Goal: Task Accomplishment & Management: Use online tool/utility

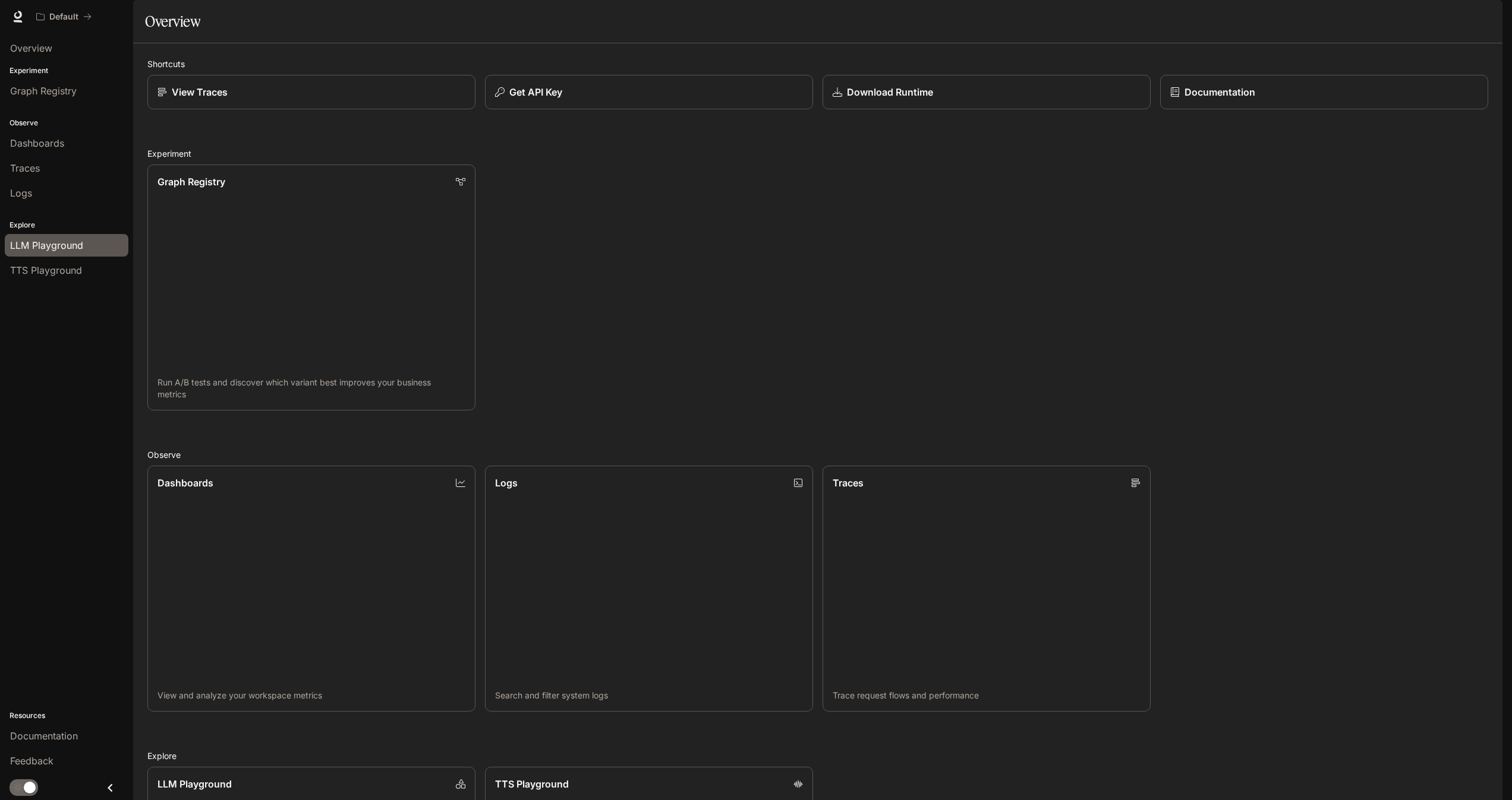
click at [64, 245] on span "LLM Playground" at bounding box center [47, 245] width 73 height 14
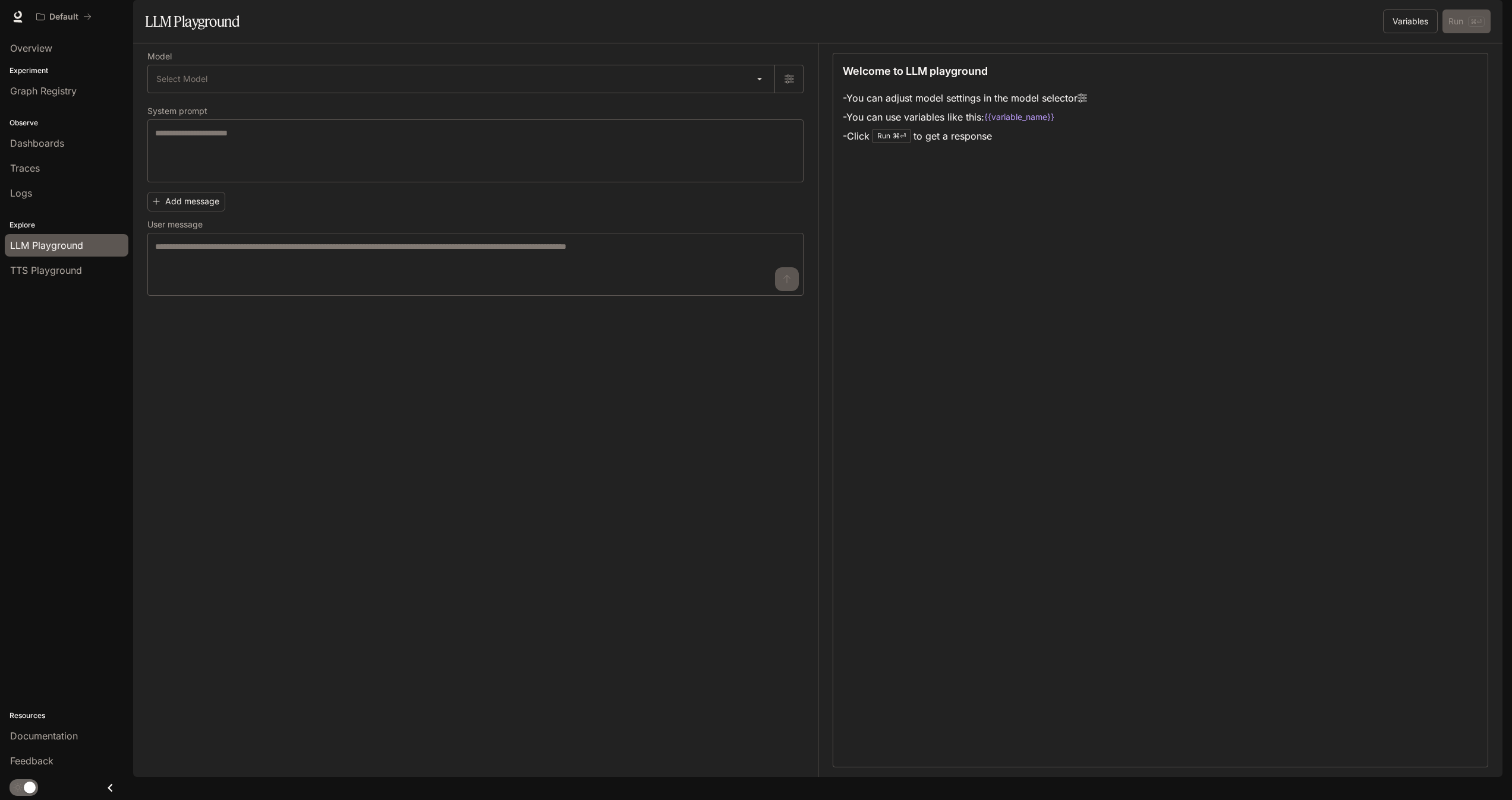
click at [1479, 17] on div "button" at bounding box center [1485, 16] width 16 height 16
click at [1374, 117] on span "API Keys" at bounding box center [1410, 123] width 153 height 12
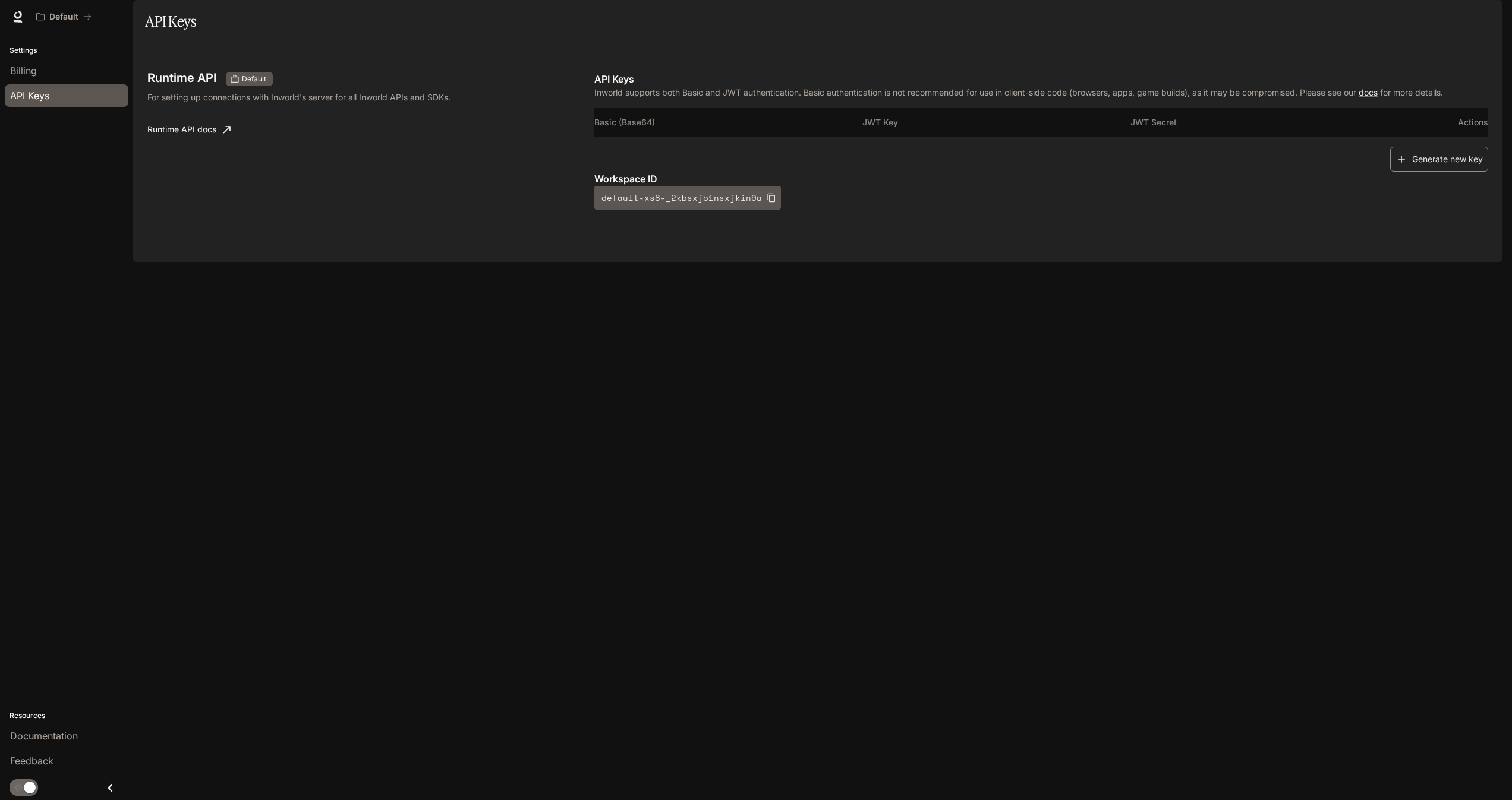
click at [1433, 172] on button "Generate new key" at bounding box center [1439, 160] width 98 height 26
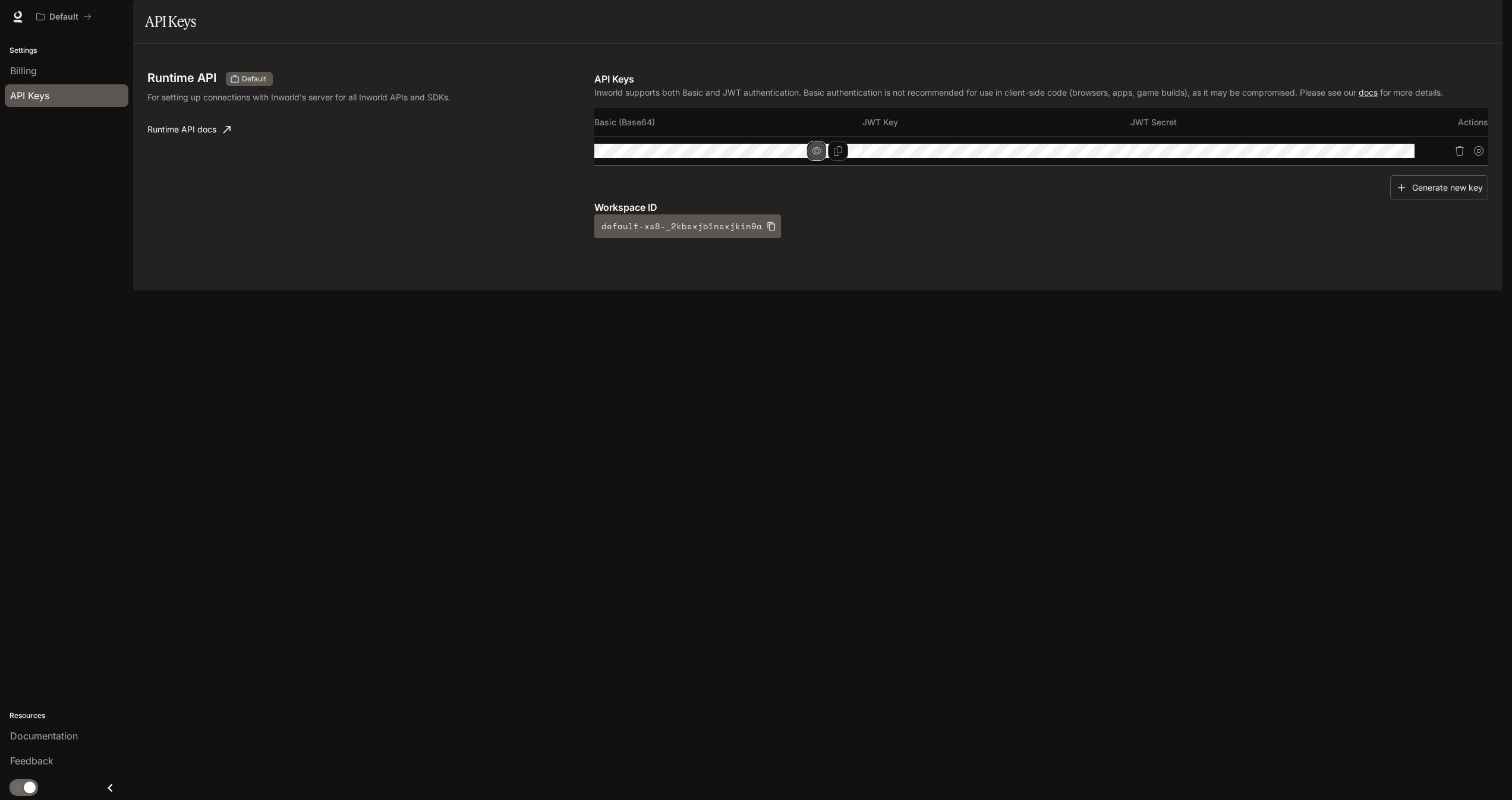
click at [821, 156] on icon "button" at bounding box center [817, 151] width 10 height 10
click at [1095, 161] on button "button" at bounding box center [1084, 150] width 20 height 20
click at [1111, 156] on icon "Copy Key" at bounding box center [1106, 151] width 10 height 10
click at [1377, 97] on link "docs" at bounding box center [1368, 92] width 19 height 11
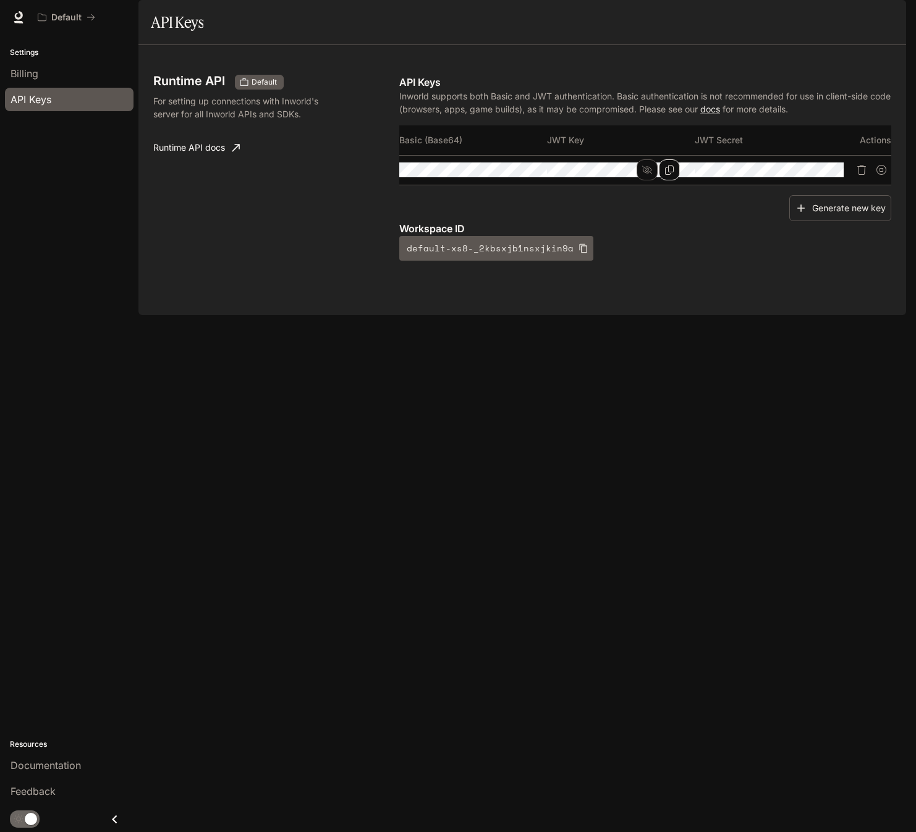
scroll to position [0, 32]
click at [168, 160] on link "Runtime API docs" at bounding box center [196, 147] width 96 height 25
click at [12, 13] on link at bounding box center [18, 17] width 17 height 17
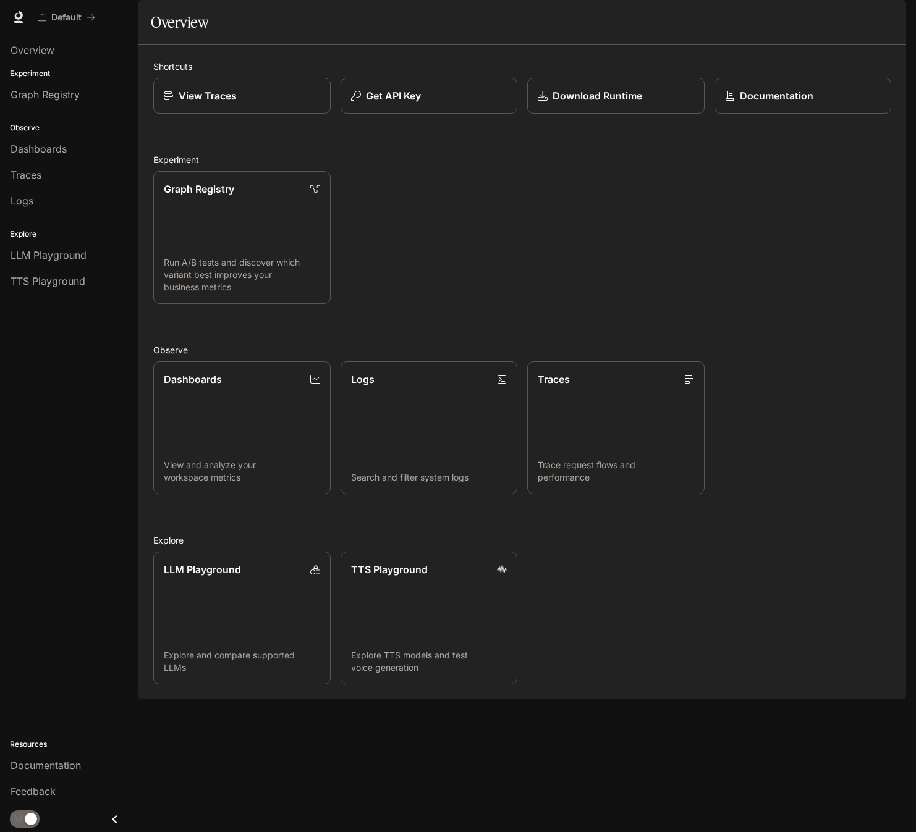
click at [474, 292] on div "Graph Registry Run A/B tests and discover which variant best improves your busi…" at bounding box center [516, 232] width 747 height 143
click at [373, 103] on p "Get API Key" at bounding box center [392, 95] width 56 height 15
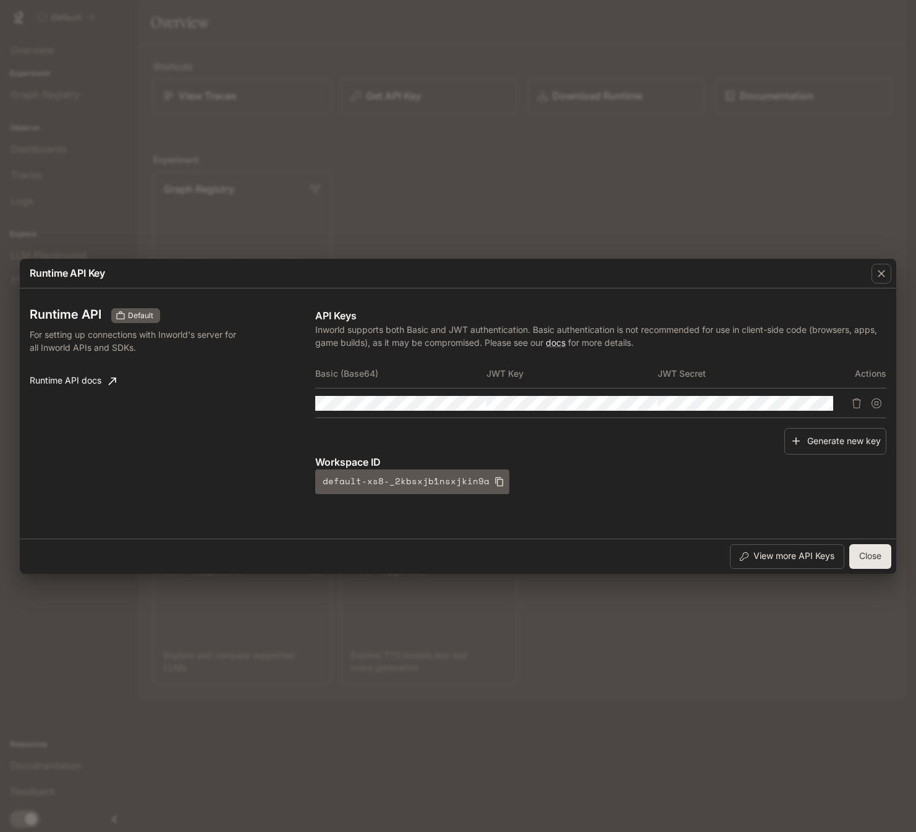
click at [410, 219] on div "Runtime API Key Runtime API Default For setting up connections with Inworld's s…" at bounding box center [458, 416] width 916 height 832
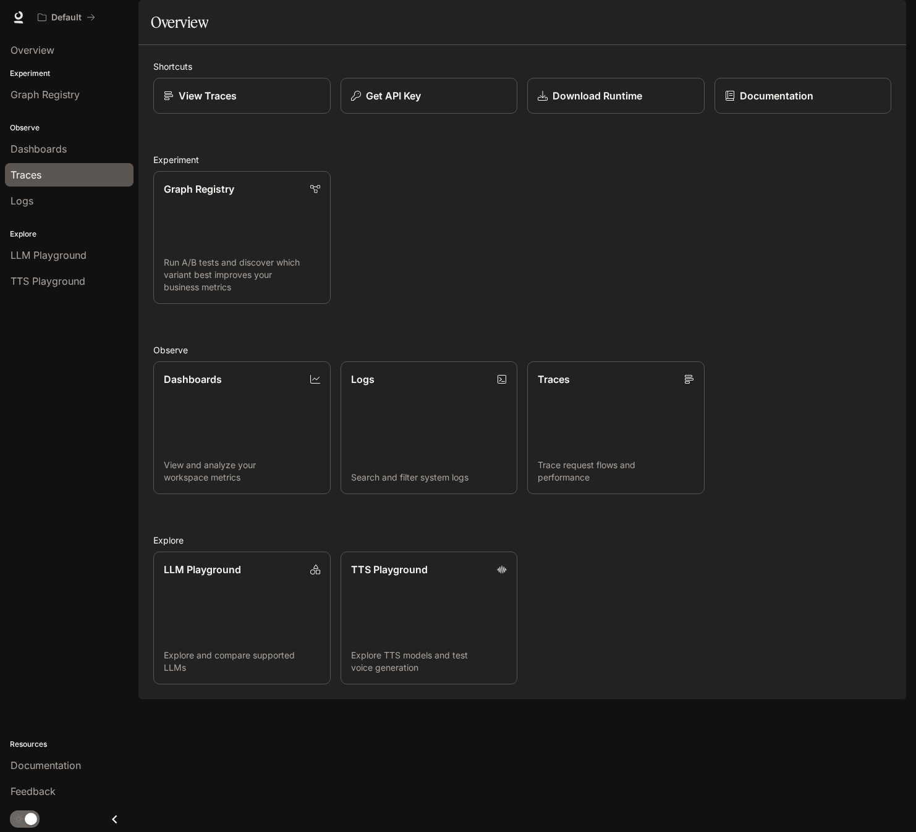
click at [32, 171] on span "Traces" at bounding box center [26, 174] width 31 height 15
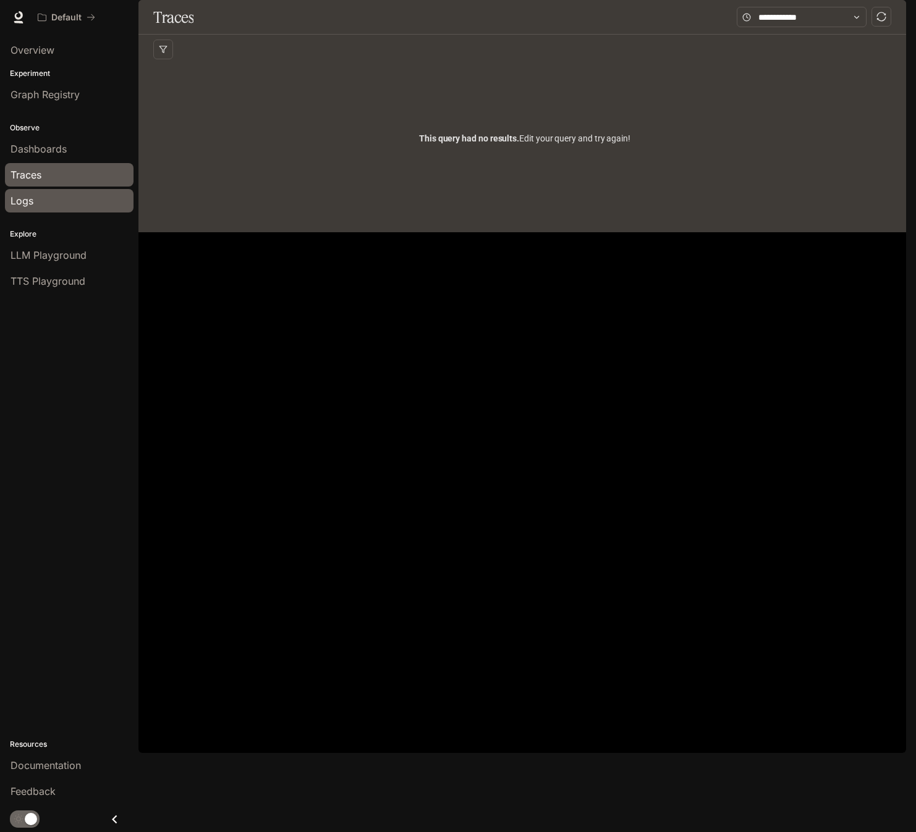
click at [25, 201] on span "Logs" at bounding box center [22, 200] width 23 height 15
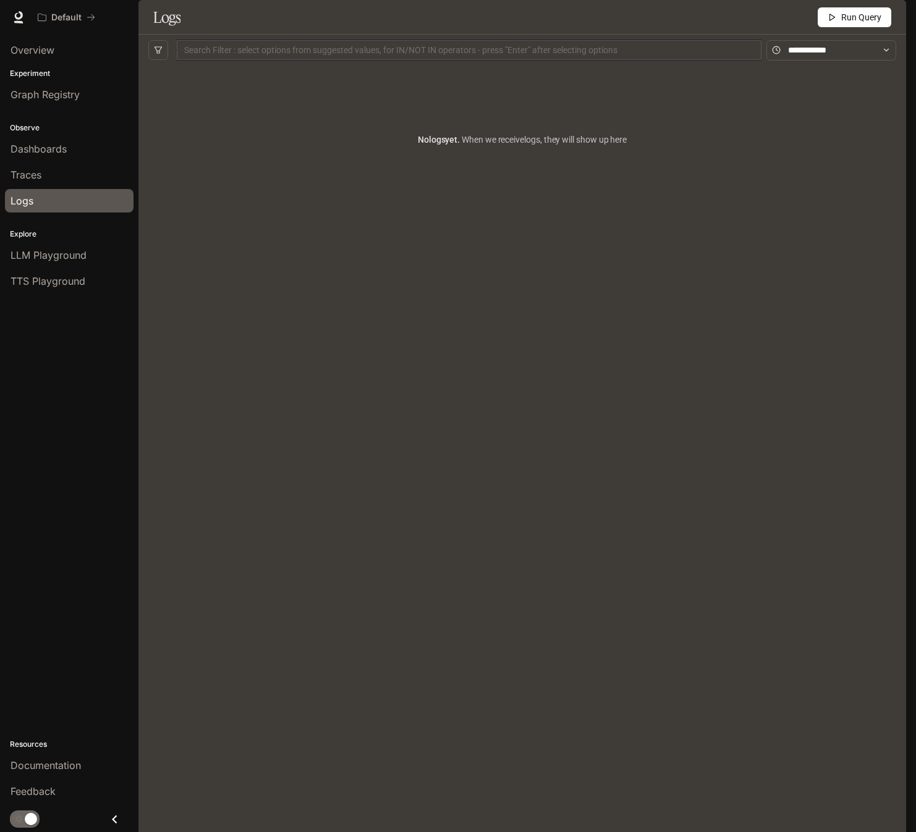
click at [20, 21] on icon at bounding box center [18, 22] width 9 height 2
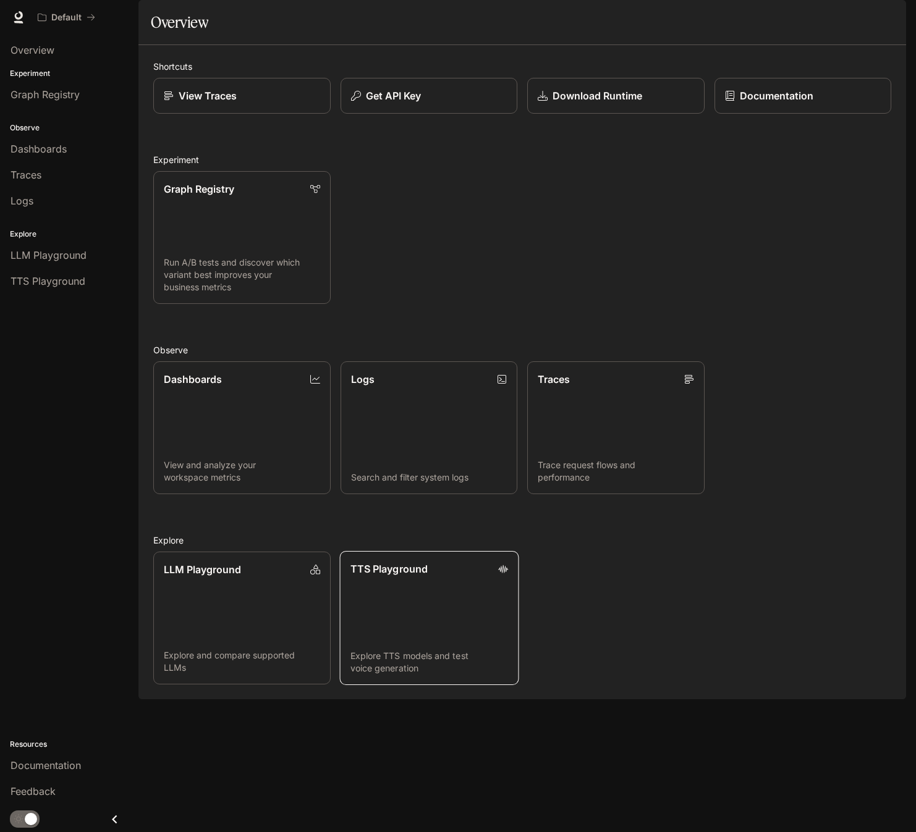
click at [427, 657] on link "TTS Playground Explore TTS models and test voice generation" at bounding box center [428, 618] width 179 height 134
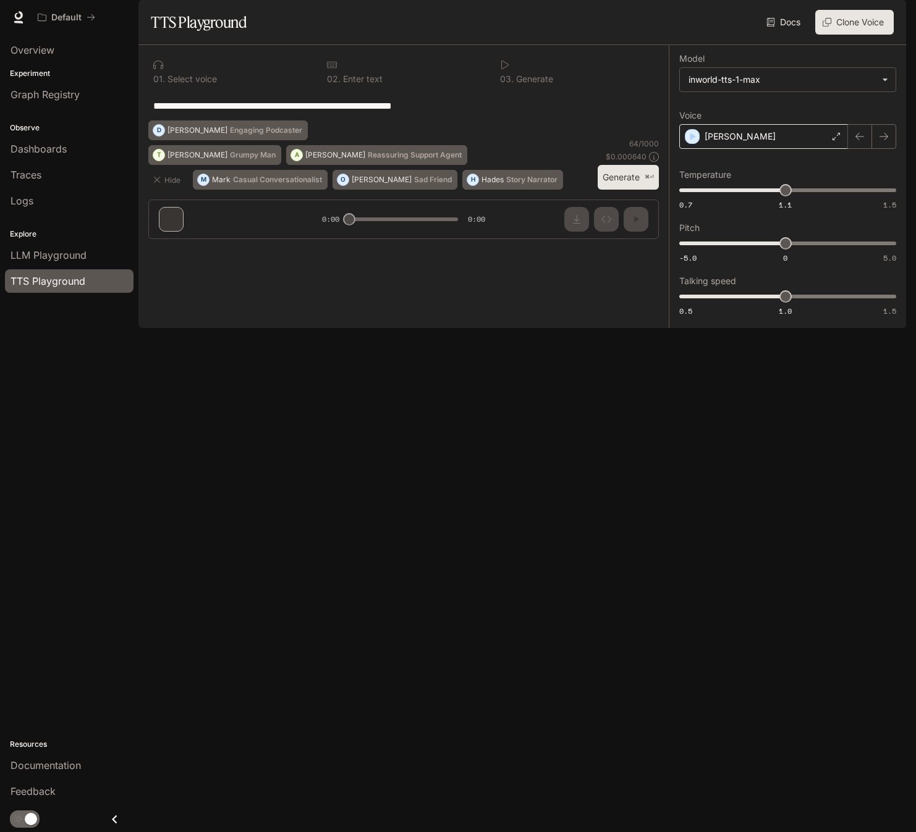
click at [730, 149] on div "Alex" at bounding box center [763, 136] width 169 height 25
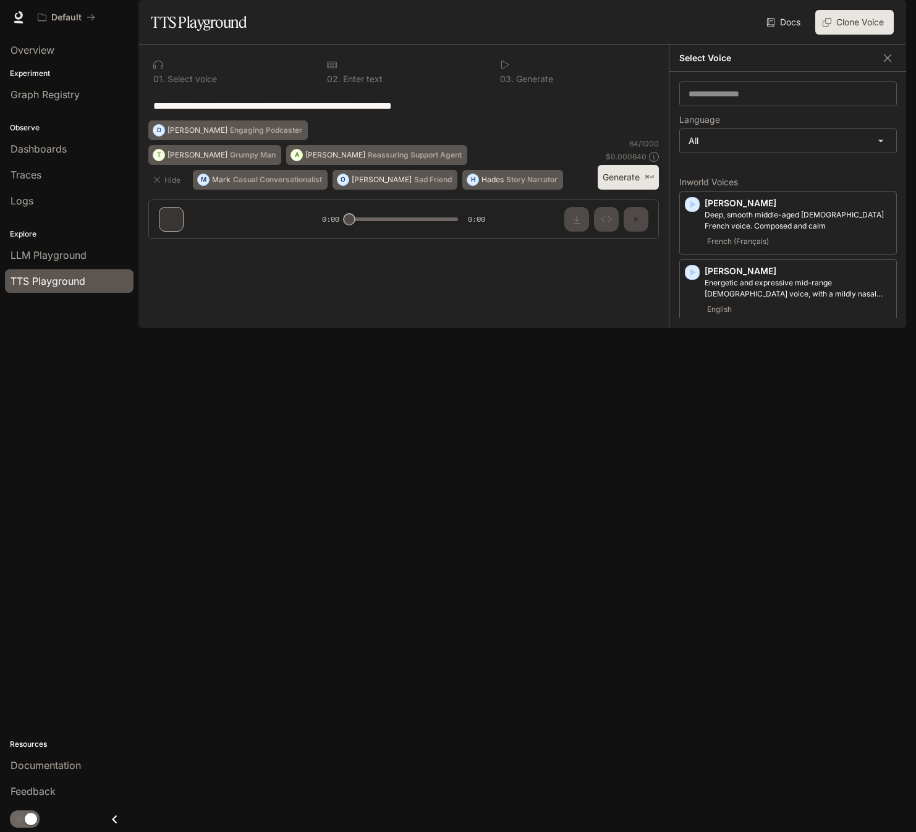
click at [690, 344] on icon "button" at bounding box center [693, 340] width 6 height 7
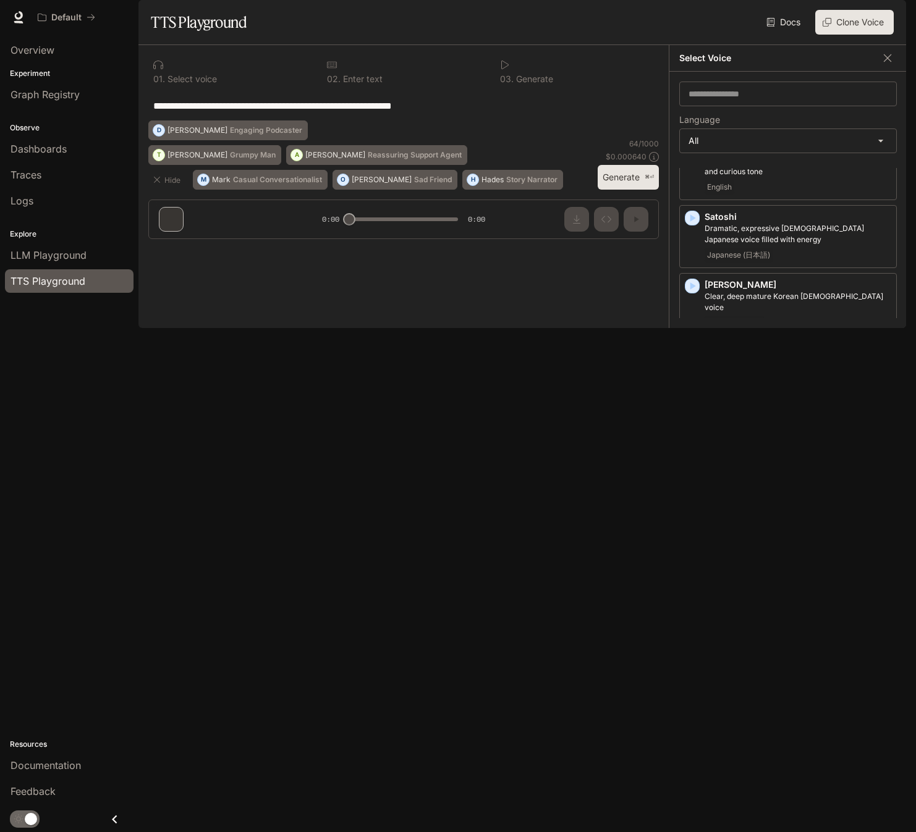
scroll to position [2517, 0]
click at [703, 174] on body "**********" at bounding box center [458, 416] width 916 height 832
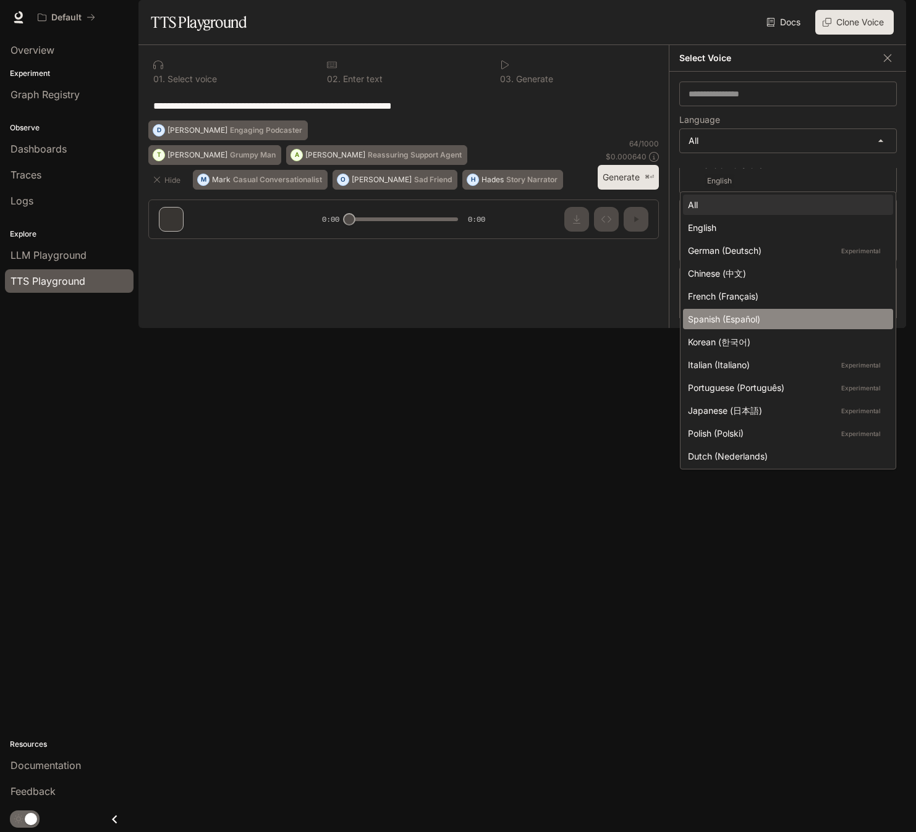
click at [716, 323] on div "Spanish (Español)" at bounding box center [785, 319] width 195 height 13
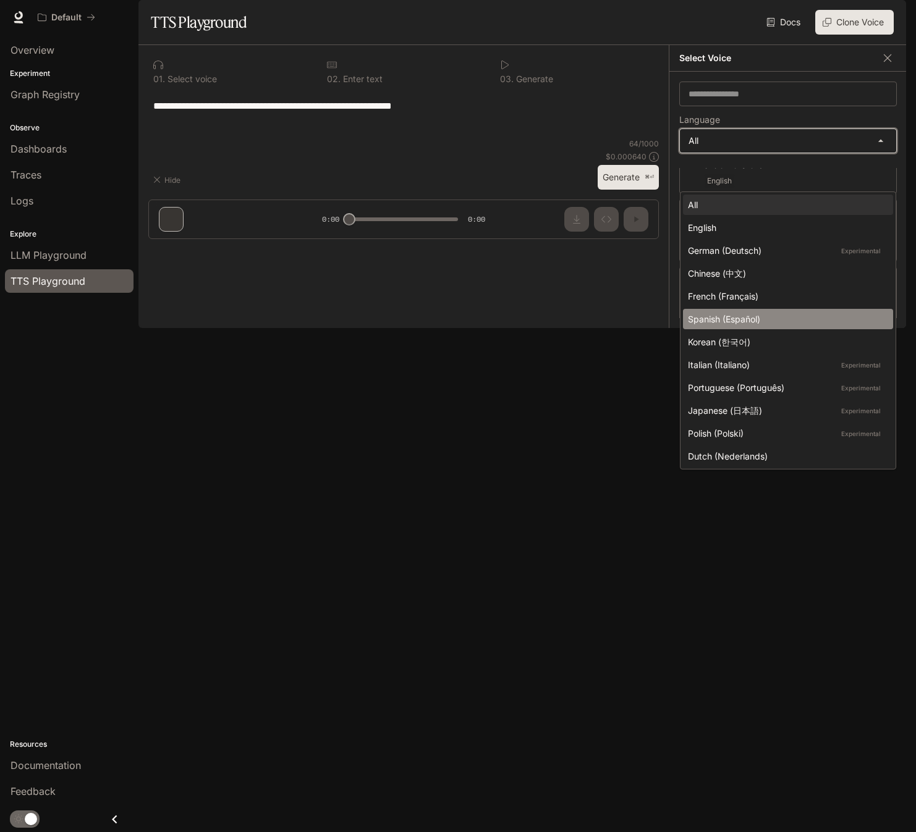
scroll to position [0, 0]
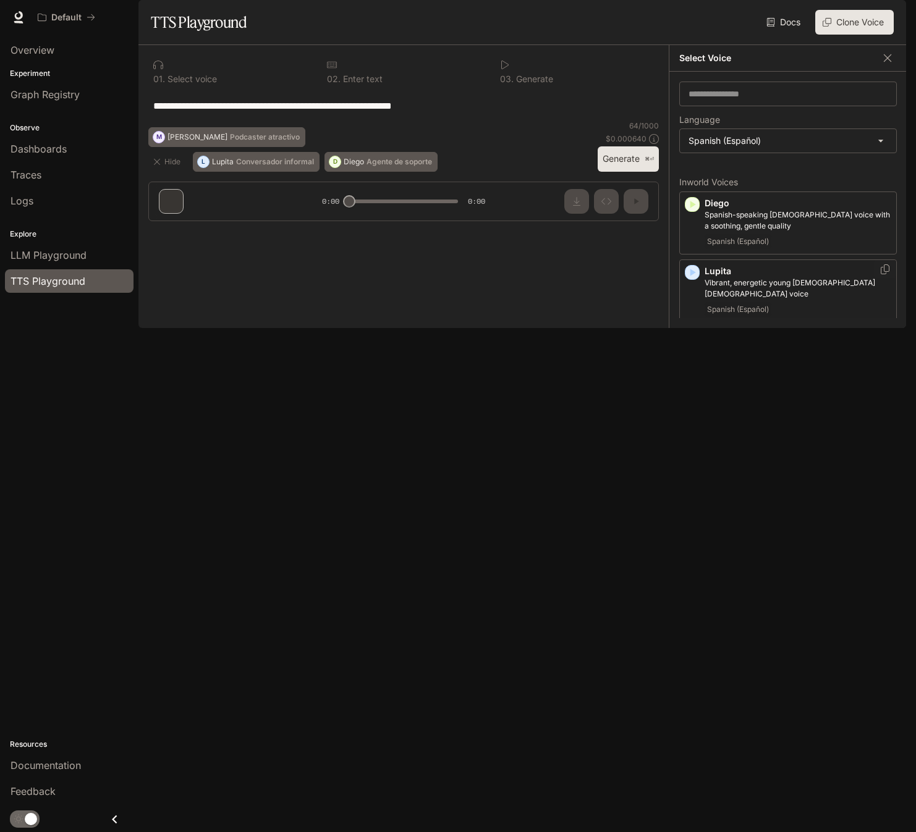
click at [692, 276] on icon "button" at bounding box center [693, 272] width 6 height 7
click at [726, 175] on body "**********" at bounding box center [458, 416] width 916 height 832
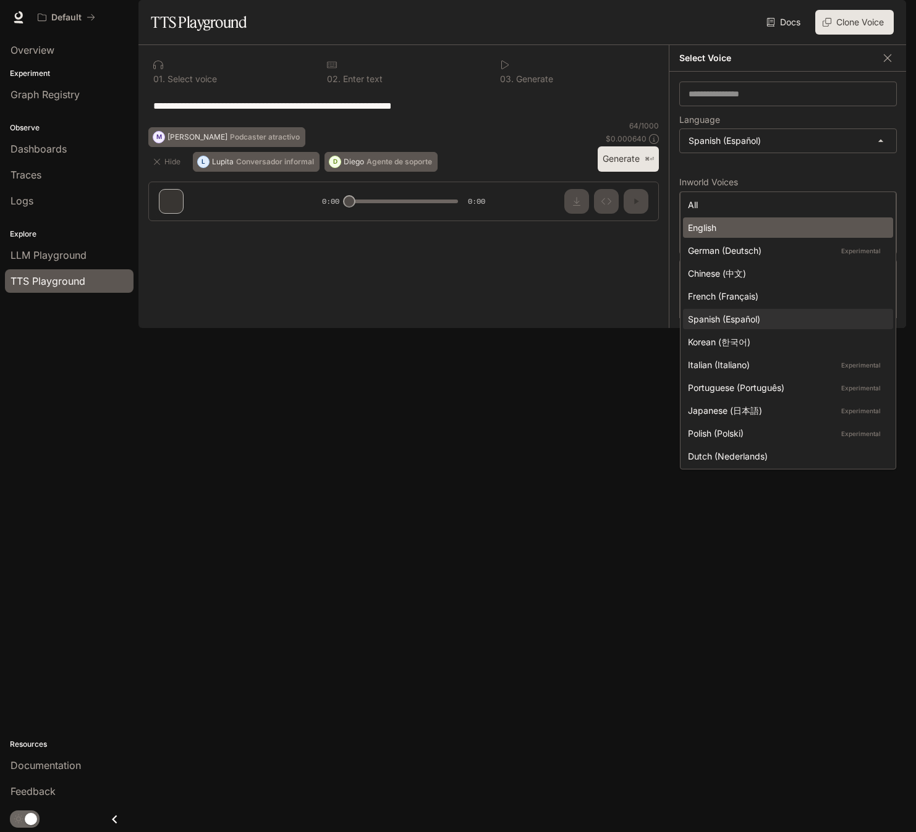
click at [722, 220] on li "English" at bounding box center [788, 227] width 210 height 20
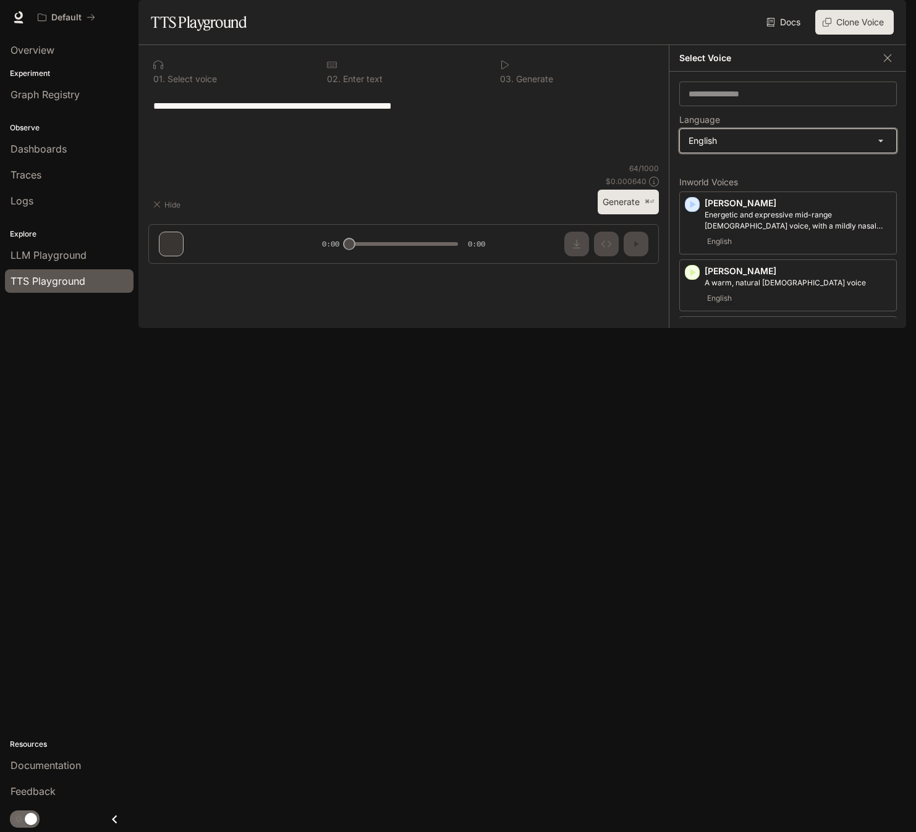
type input "*****"
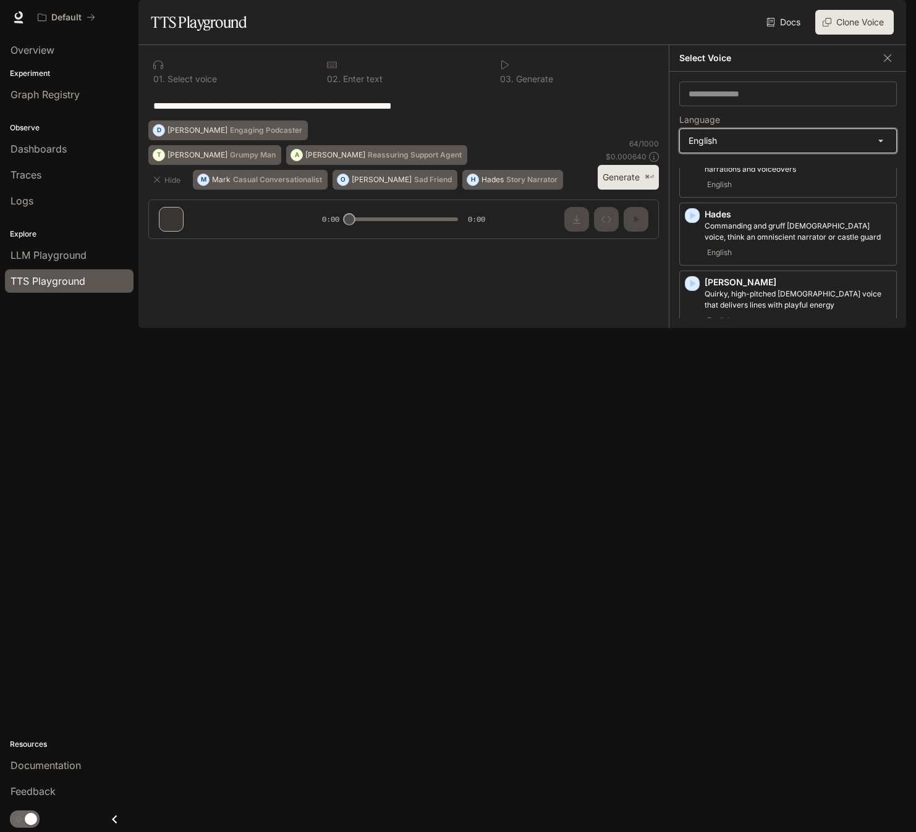
scroll to position [675, 0]
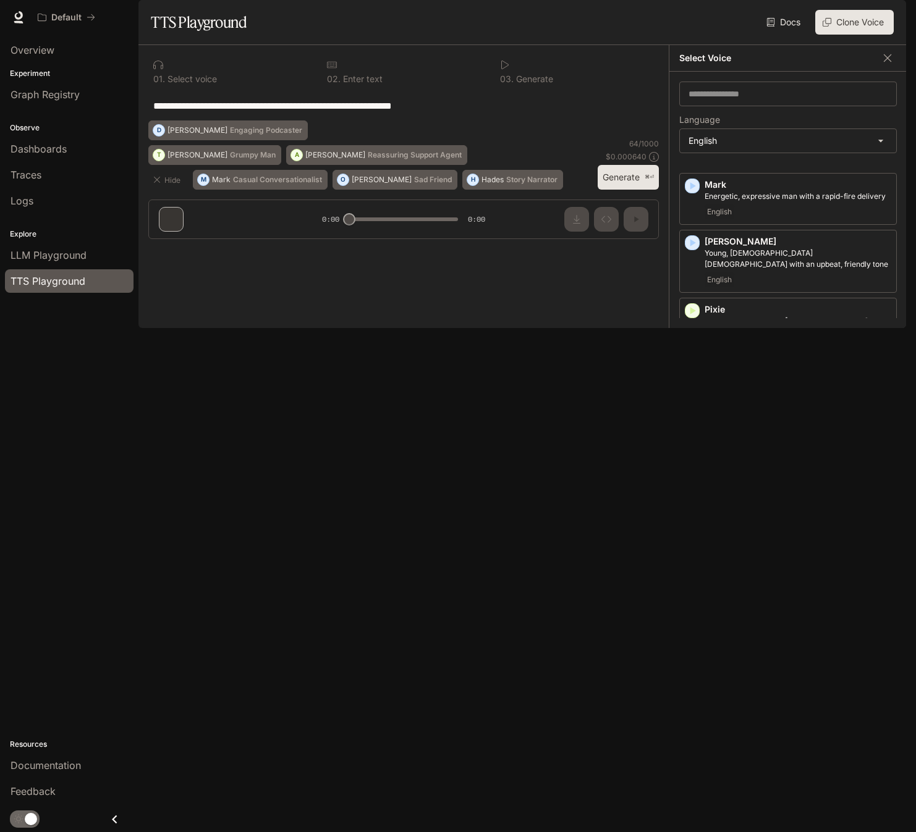
click at [694, 780] on icon "button" at bounding box center [692, 786] width 12 height 12
click at [691, 518] on icon "button" at bounding box center [693, 514] width 6 height 7
click at [878, 516] on icon "Copy Voice ID" at bounding box center [884, 512] width 12 height 10
click at [829, 19] on span "Documentation" at bounding box center [831, 17] width 61 height 15
click at [891, 17] on icon "button" at bounding box center [888, 17] width 10 height 10
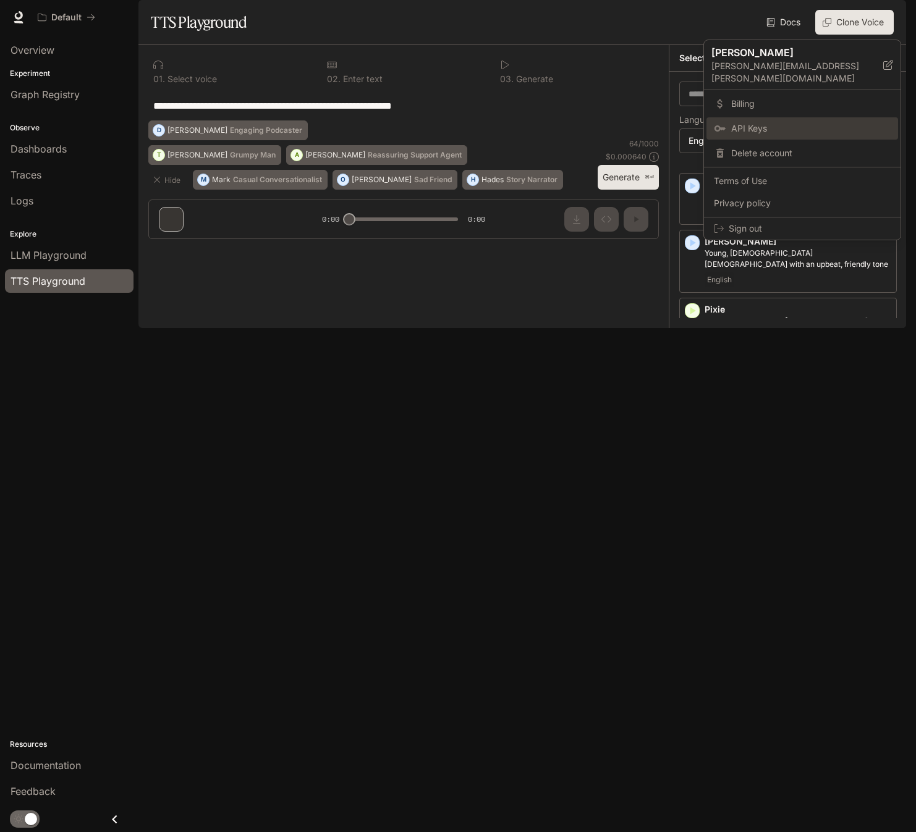
click at [735, 122] on span "API Keys" at bounding box center [810, 128] width 159 height 12
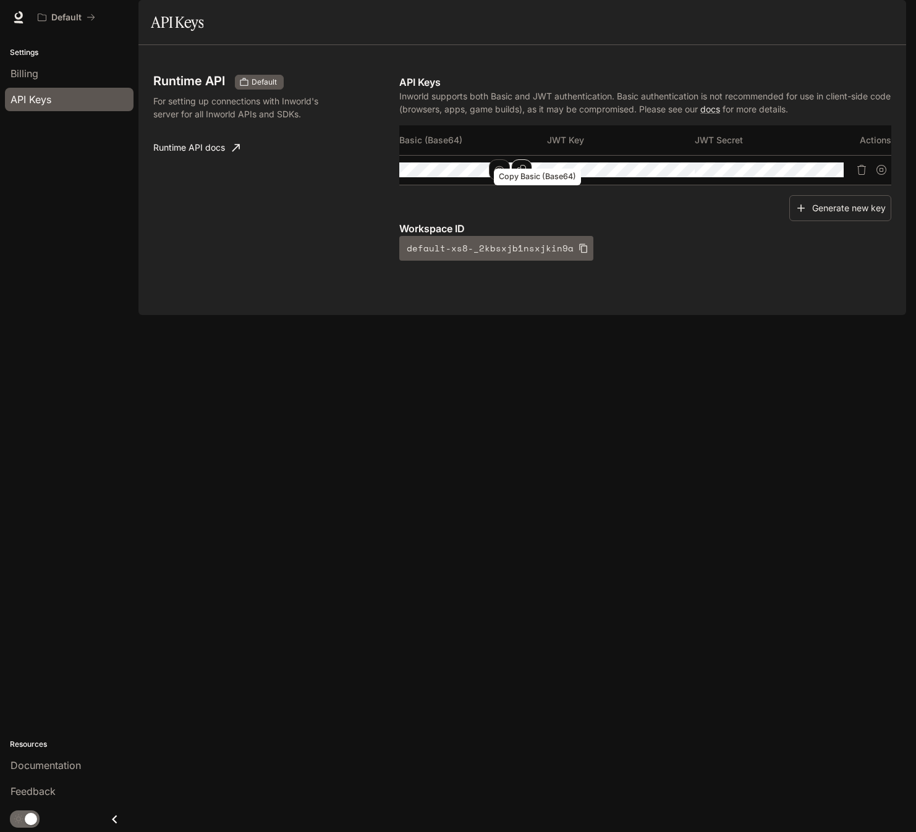
click at [531, 180] on button "Copy Basic (Base64)" at bounding box center [521, 169] width 21 height 21
